Goal: Check status: Check status

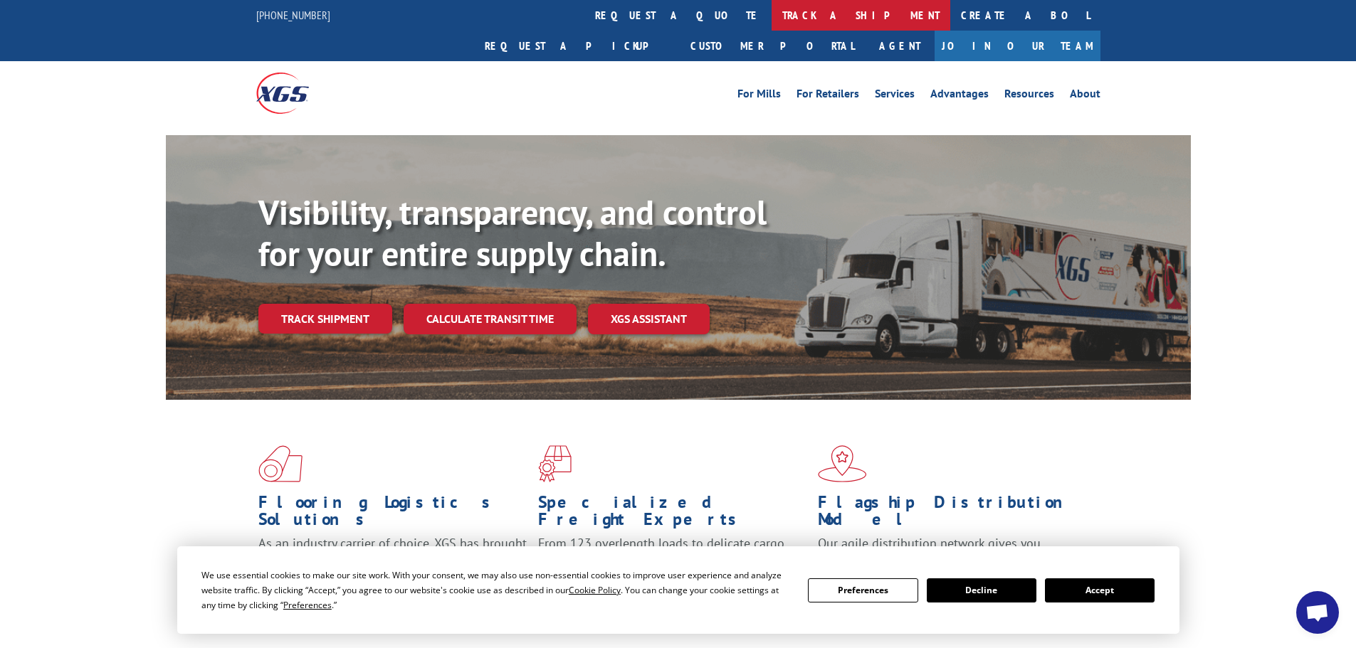
click at [772, 14] on link "track a shipment" at bounding box center [861, 15] width 179 height 31
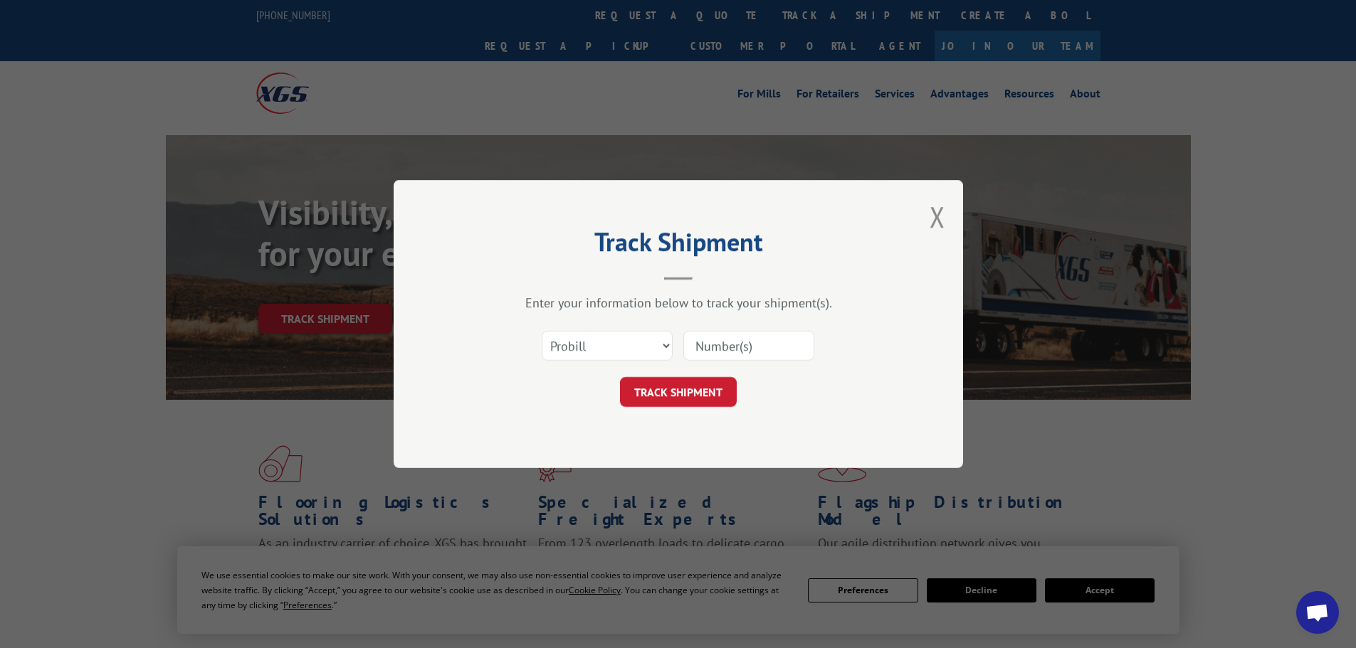
click at [735, 349] on input at bounding box center [748, 346] width 131 height 30
paste input "[PHONE_NUMBER]"
type input "[PHONE_NUMBER]"
drag, startPoint x: 801, startPoint y: 347, endPoint x: 677, endPoint y: 352, distance: 123.9
click at [677, 352] on div "Select category... Probill BOL PO [PHONE_NUMBER]" at bounding box center [678, 345] width 427 height 47
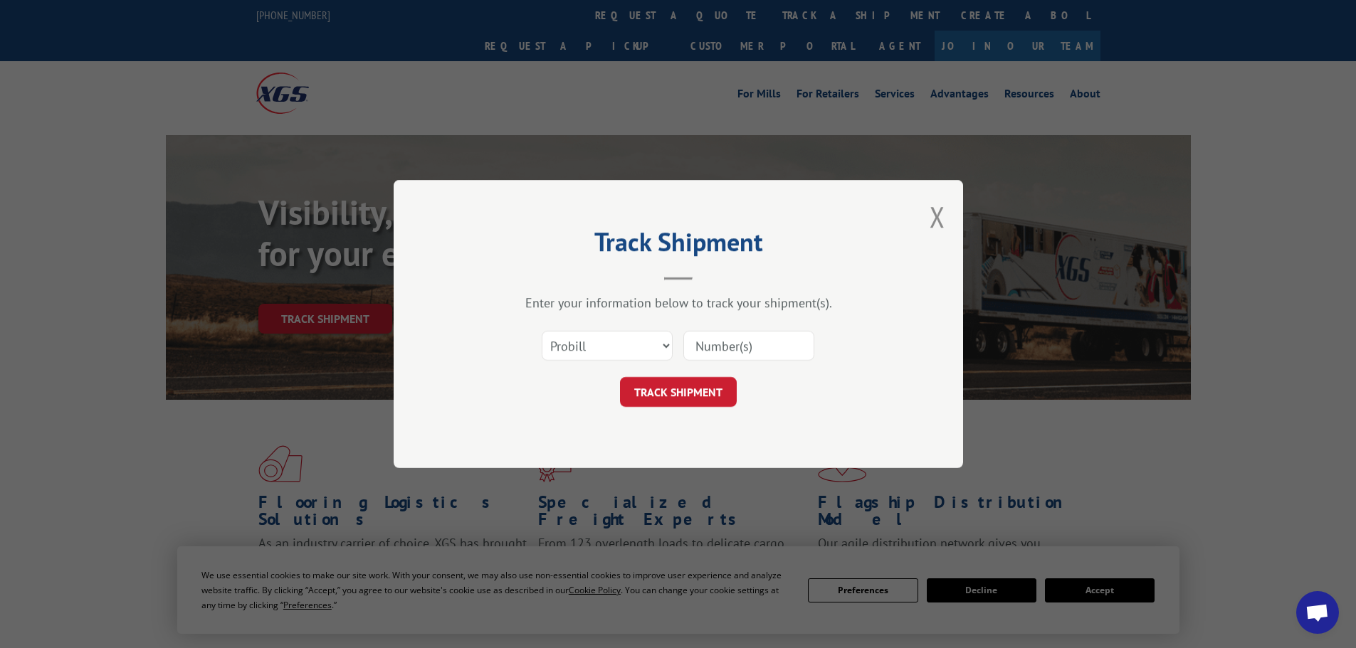
click at [743, 354] on input at bounding box center [748, 346] width 131 height 30
paste input "474293242637"
type input "474293242637"
click at [683, 398] on button "TRACK SHIPMENT" at bounding box center [678, 392] width 117 height 30
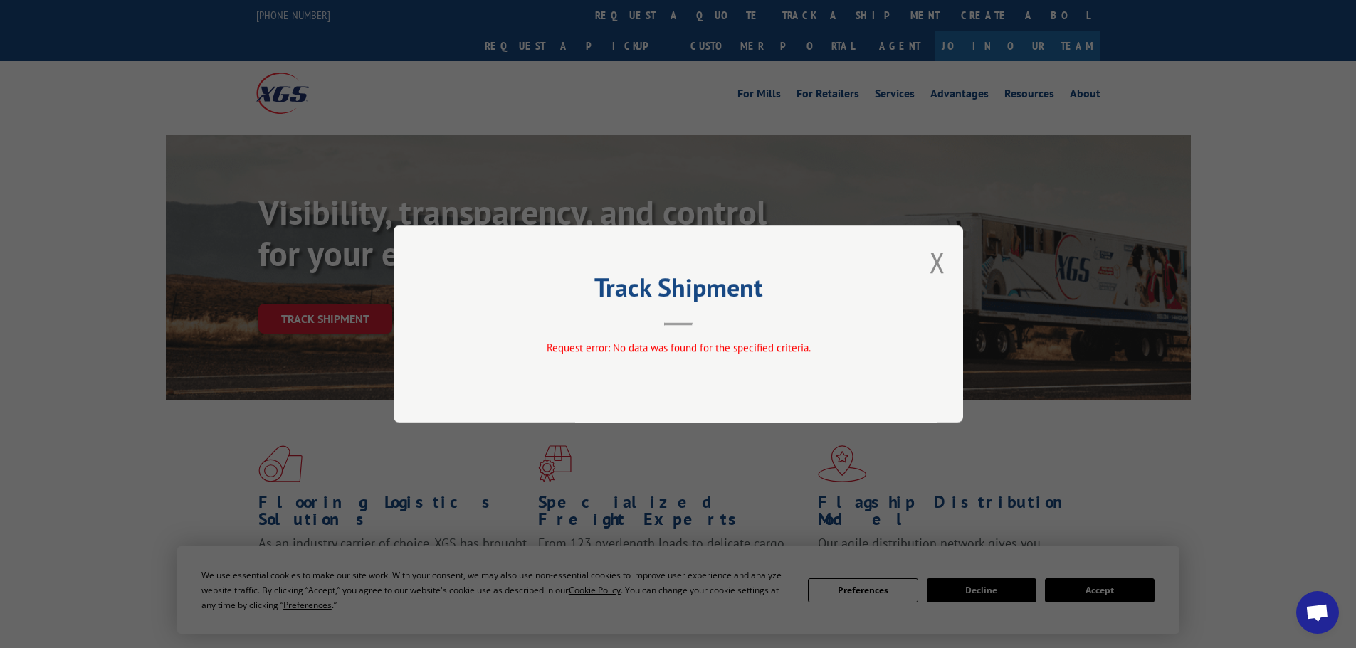
click at [939, 260] on button "Close modal" at bounding box center [938, 262] width 16 height 38
